Goal: Information Seeking & Learning: Check status

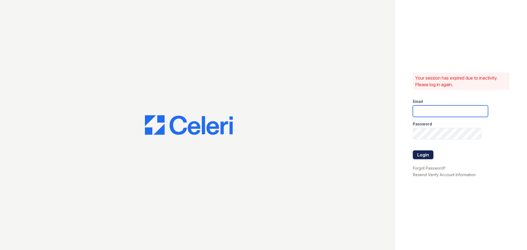
type input "[EMAIL_ADDRESS][DOMAIN_NAME]"
click at [426, 157] on button "Login" at bounding box center [423, 154] width 21 height 9
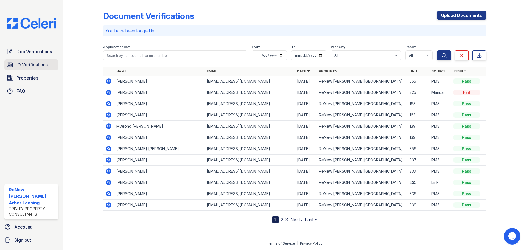
click at [32, 66] on span "ID Verifications" at bounding box center [31, 65] width 31 height 7
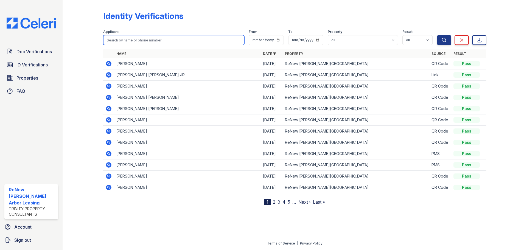
click at [131, 42] on input "search" at bounding box center [173, 40] width 141 height 10
type input "[PERSON_NAME]"
click at [437, 35] on button "Search" at bounding box center [444, 40] width 14 height 10
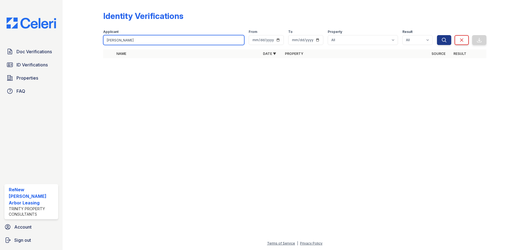
click at [165, 41] on input "irene" at bounding box center [173, 40] width 141 height 10
click at [242, 18] on div "Identity Verifications" at bounding box center [294, 18] width 383 height 14
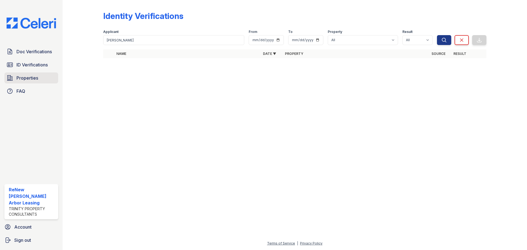
drag, startPoint x: 38, startPoint y: 81, endPoint x: 40, endPoint y: 79, distance: 2.9
click at [39, 81] on link "Properties" at bounding box center [31, 77] width 54 height 11
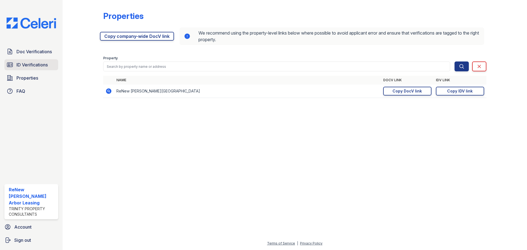
click at [42, 69] on link "ID Verifications" at bounding box center [31, 64] width 54 height 11
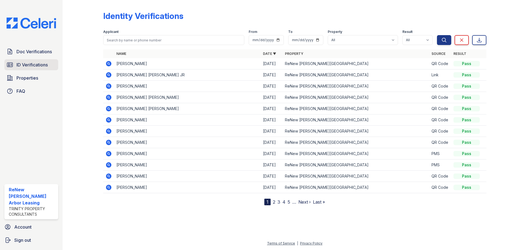
click at [36, 67] on span "ID Verifications" at bounding box center [31, 65] width 31 height 7
click at [30, 79] on span "Properties" at bounding box center [27, 78] width 22 height 7
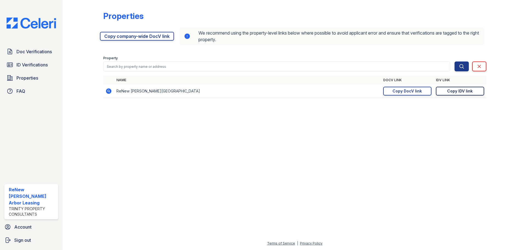
click at [469, 88] on link "Copy IDV link Copy link" at bounding box center [460, 91] width 48 height 9
click at [32, 64] on span "ID Verifications" at bounding box center [31, 65] width 31 height 7
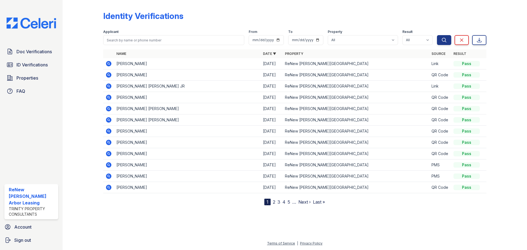
click at [109, 64] on icon at bounding box center [108, 63] width 1 height 1
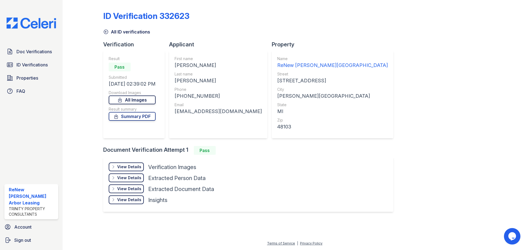
click at [138, 102] on link "All Images" at bounding box center [132, 100] width 47 height 9
click at [321, 41] on div "ID Verification 332623 All ID verifications Verification Result Pass Submitted …" at bounding box center [294, 110] width 383 height 217
click at [362, 24] on div "ID Verification 332623" at bounding box center [294, 18] width 383 height 14
